Goal: Find specific page/section: Find specific page/section

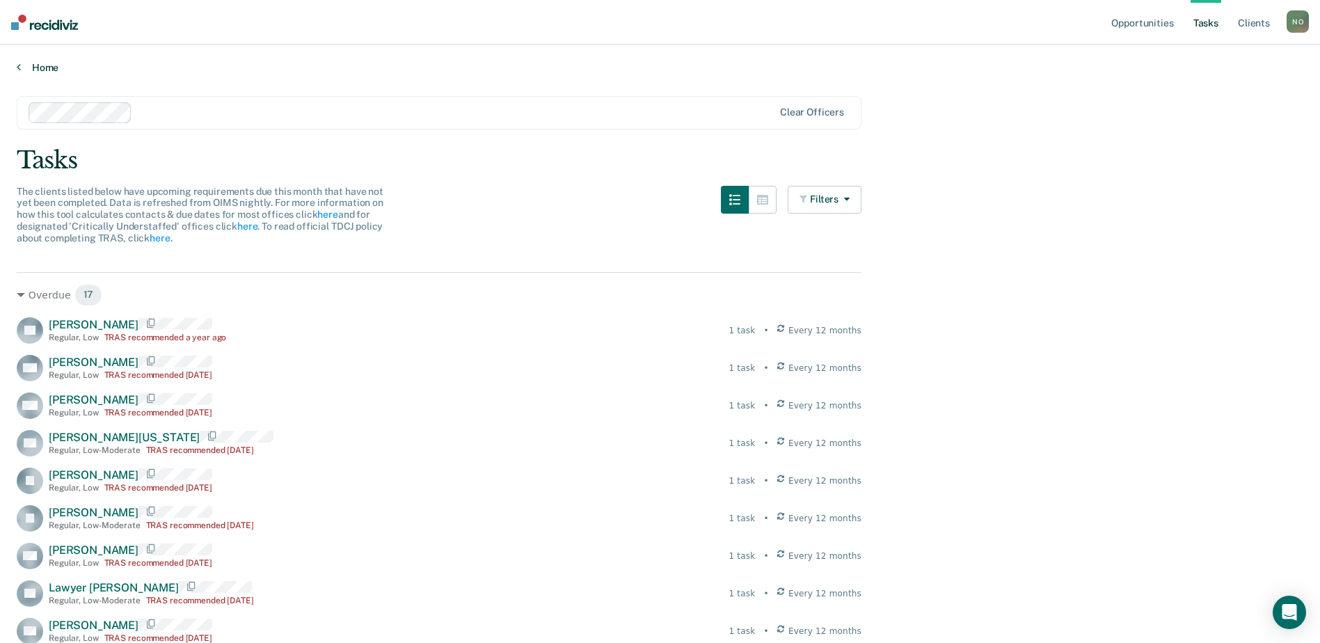
click at [40, 66] on link "Home" at bounding box center [660, 67] width 1287 height 13
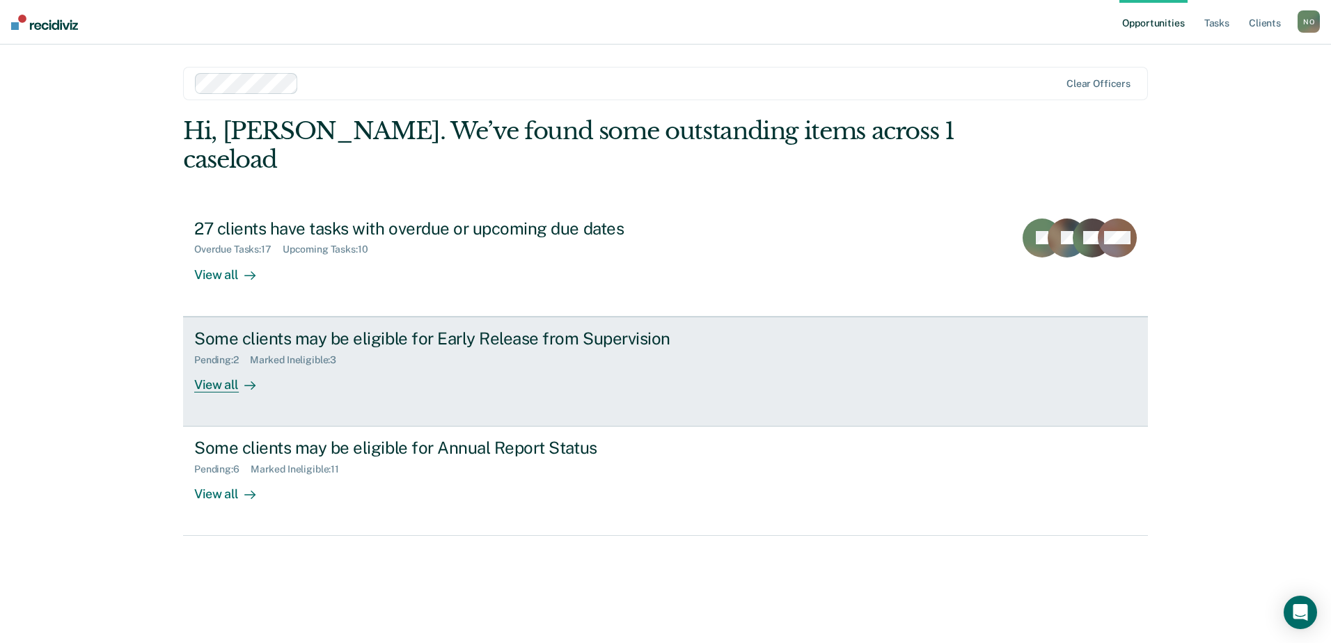
click at [437, 329] on div "Some clients may be eligible for Early Release from Supervision" at bounding box center [438, 339] width 489 height 20
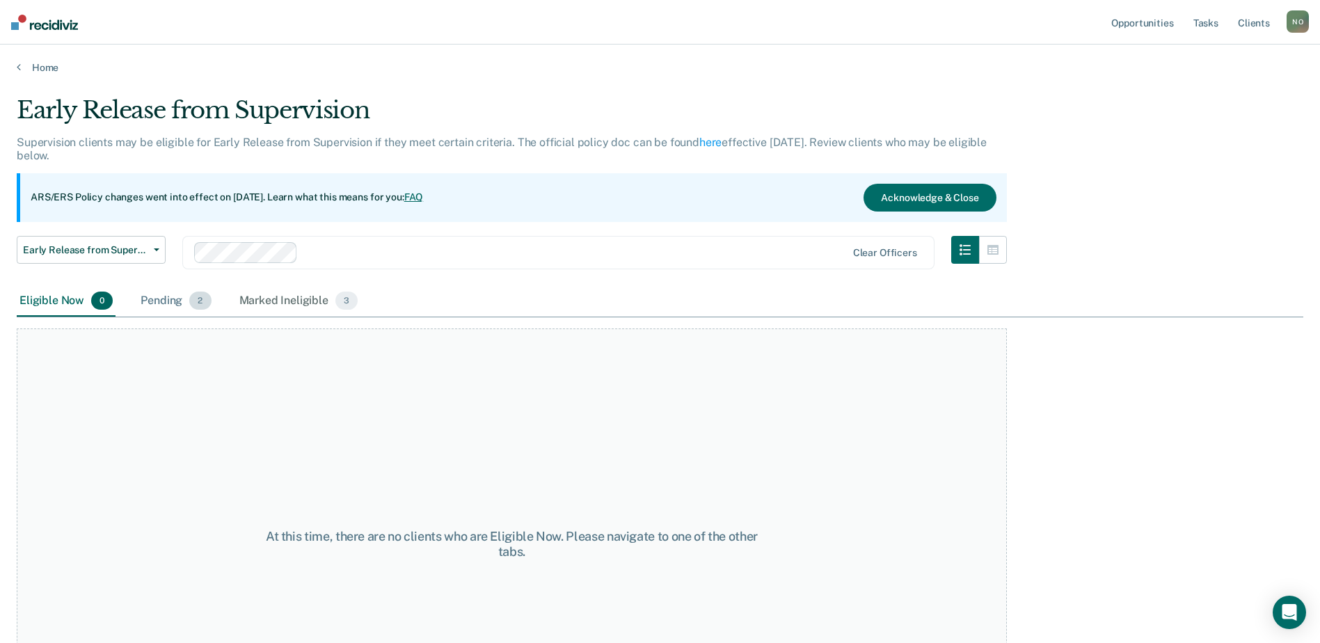
click at [175, 303] on div "Pending 2" at bounding box center [176, 301] width 76 height 31
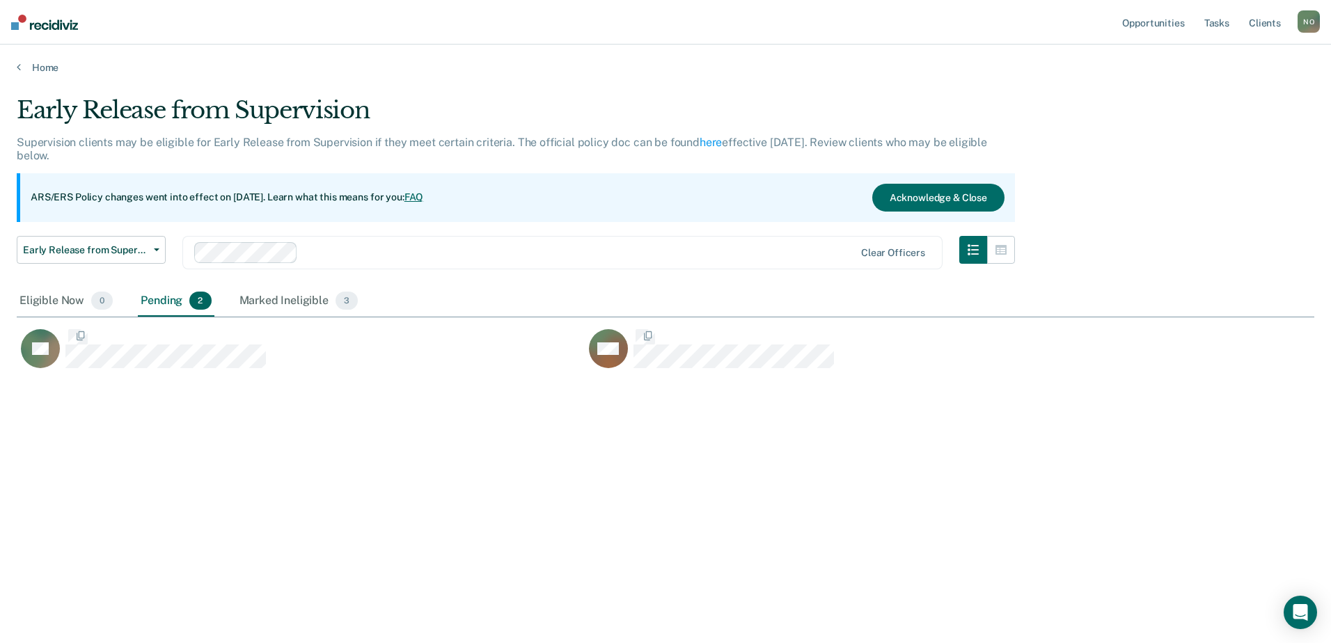
scroll to position [432, 1287]
click at [24, 64] on link "Home" at bounding box center [665, 67] width 1297 height 13
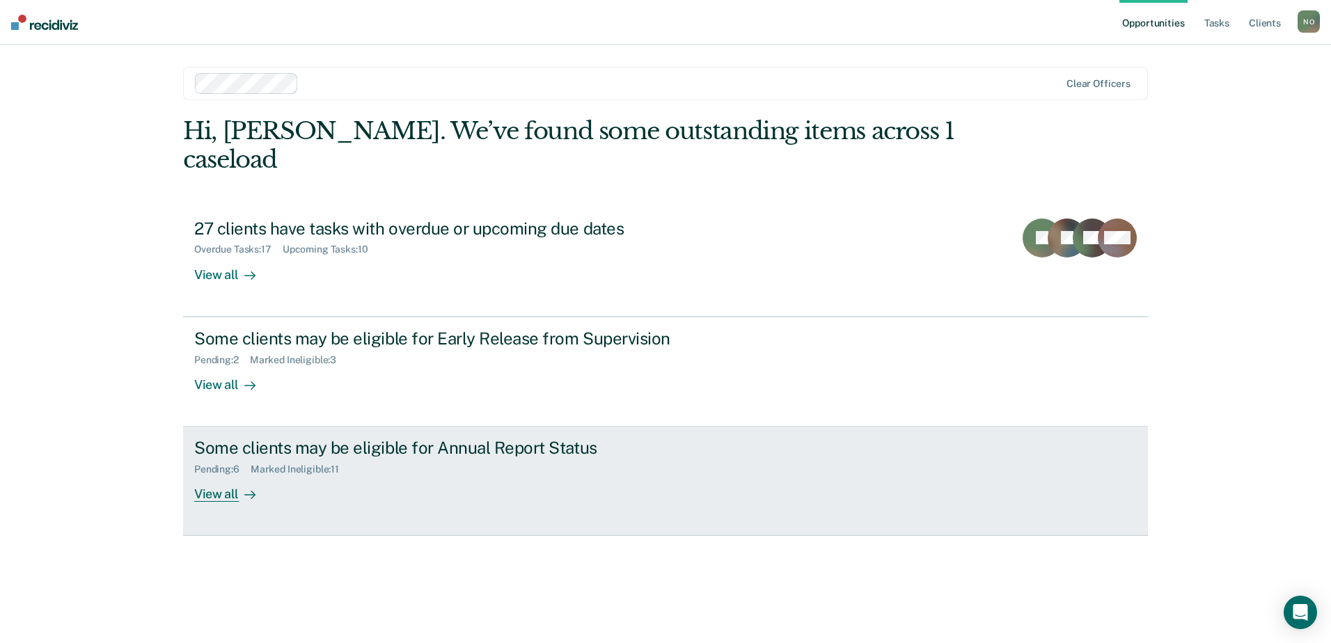
click at [302, 464] on div "Marked Ineligible : 11" at bounding box center [301, 470] width 100 height 12
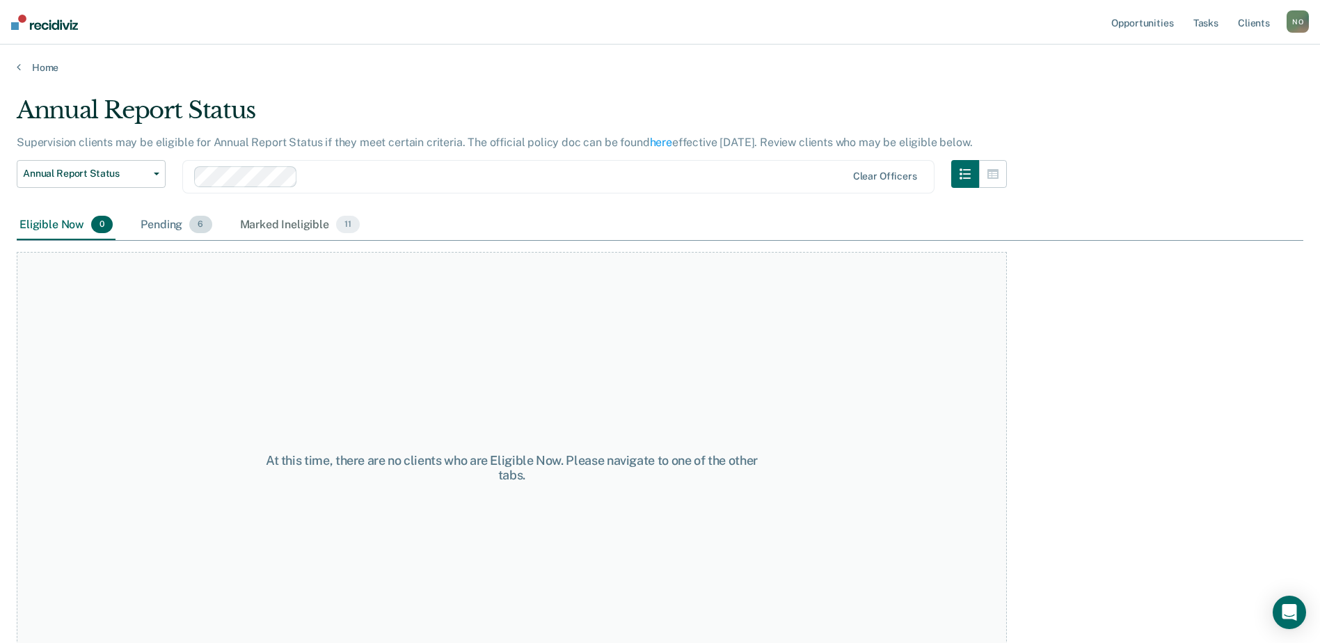
click at [166, 221] on div "Pending 6" at bounding box center [176, 225] width 77 height 31
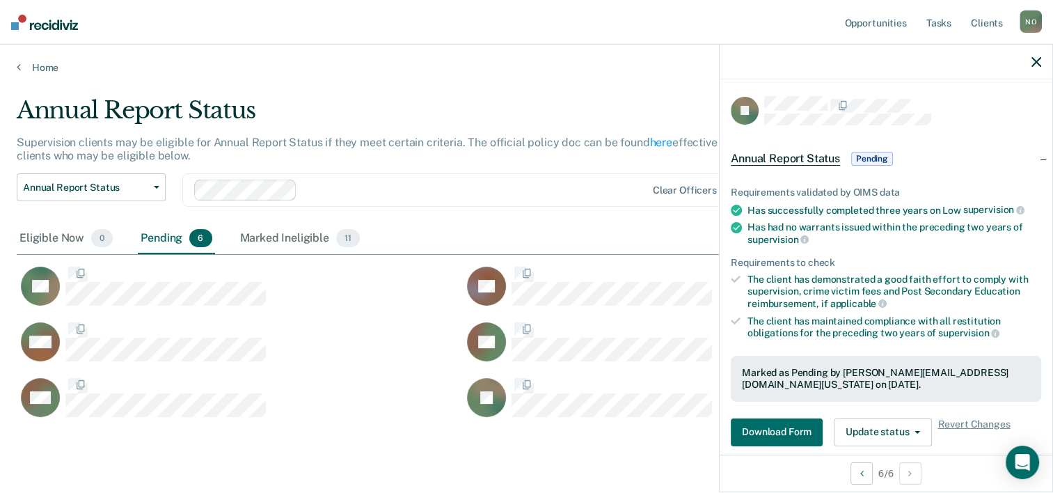
scroll to position [320, 1008]
click at [29, 64] on link "Home" at bounding box center [527, 67] width 1020 height 13
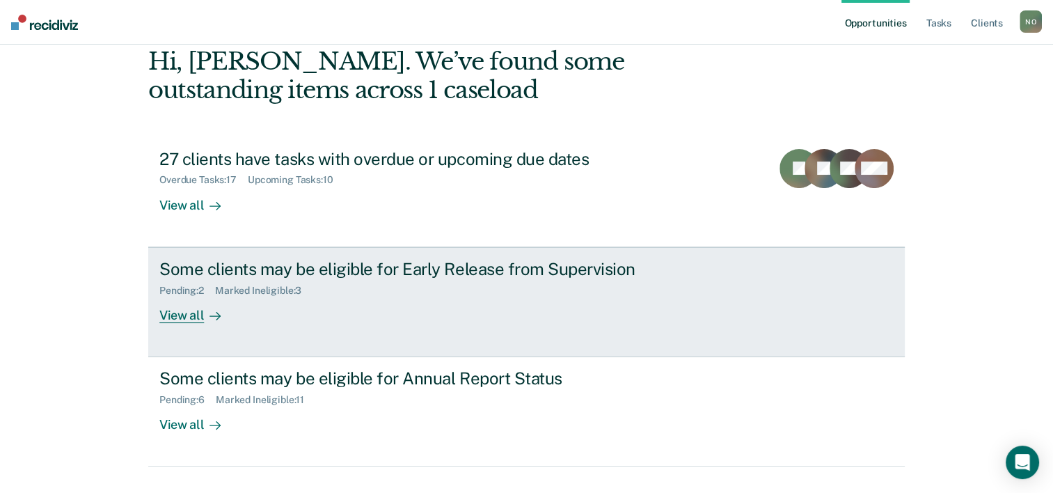
scroll to position [98, 0]
